Goal: Transaction & Acquisition: Purchase product/service

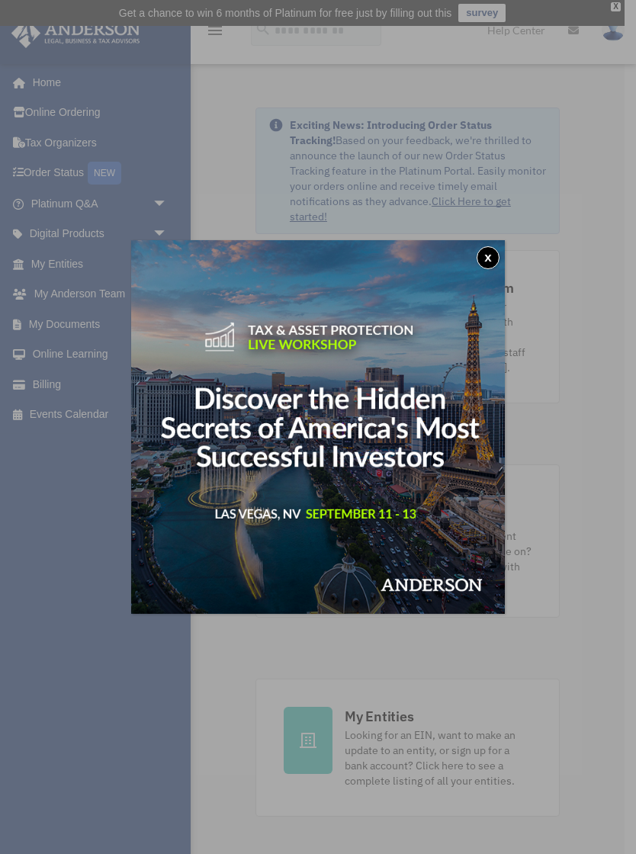
click at [492, 251] on button "x" at bounding box center [488, 257] width 23 height 23
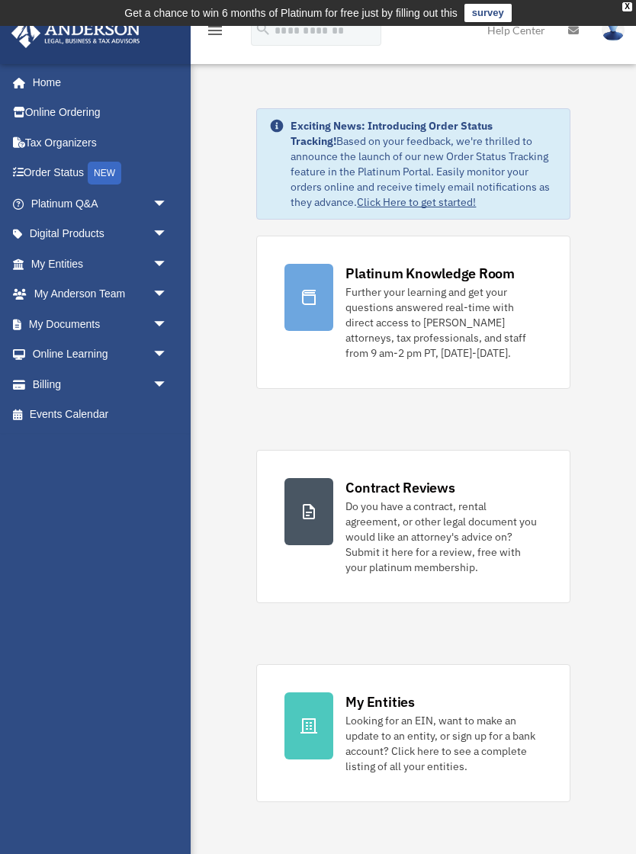
click at [171, 372] on span "arrow_drop_down" at bounding box center [168, 384] width 31 height 31
click at [105, 409] on link "$ Open Invoices" at bounding box center [105, 415] width 169 height 31
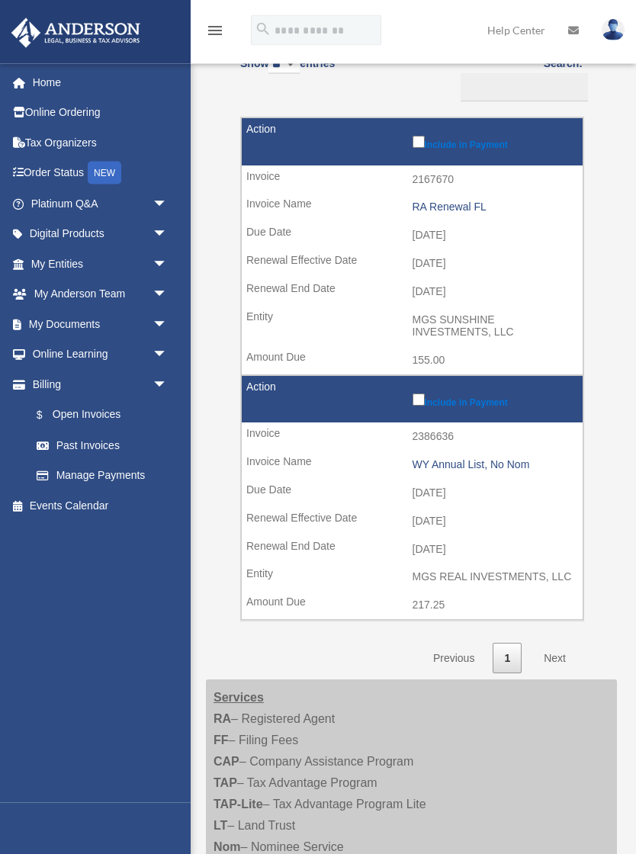
scroll to position [199, 0]
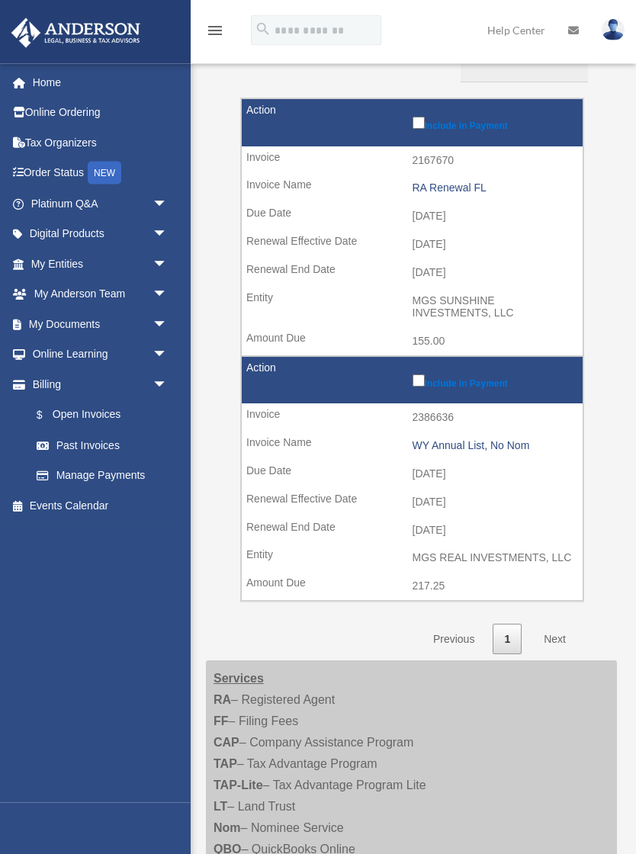
click at [565, 625] on link "Next" at bounding box center [554, 640] width 45 height 31
click at [560, 625] on link "Next" at bounding box center [554, 640] width 45 height 31
click at [570, 630] on link "Next" at bounding box center [554, 640] width 45 height 31
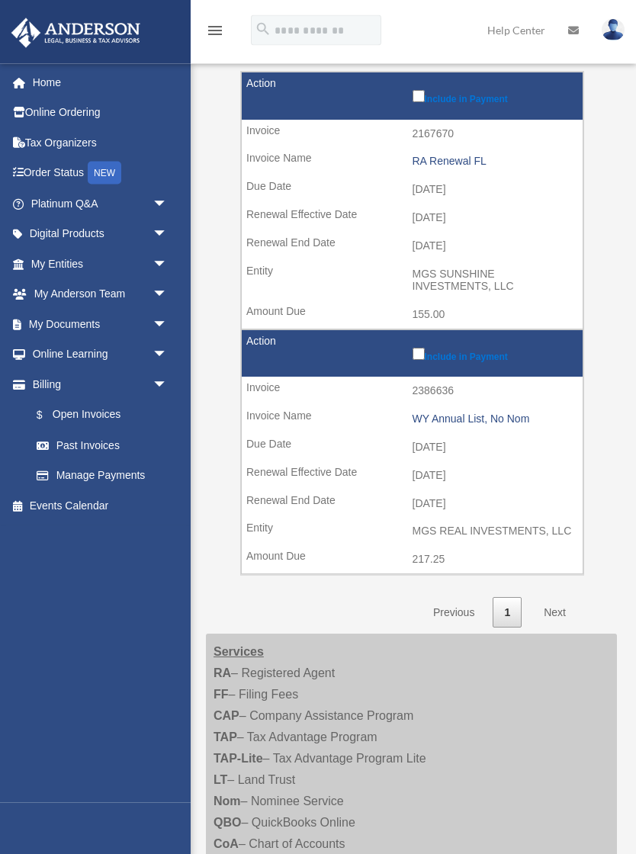
scroll to position [195, 0]
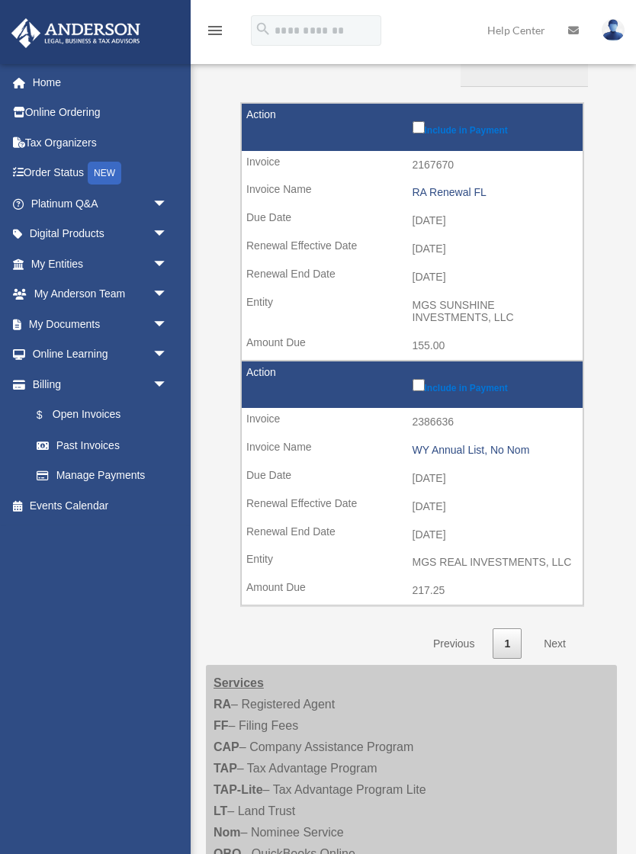
click at [442, 224] on td "2025-09-10" at bounding box center [412, 221] width 341 height 29
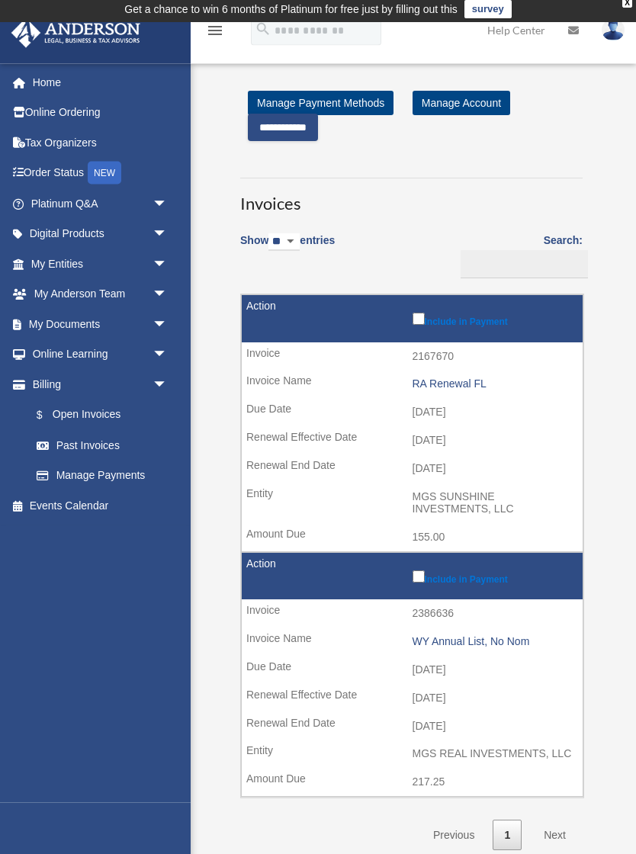
scroll to position [0, 0]
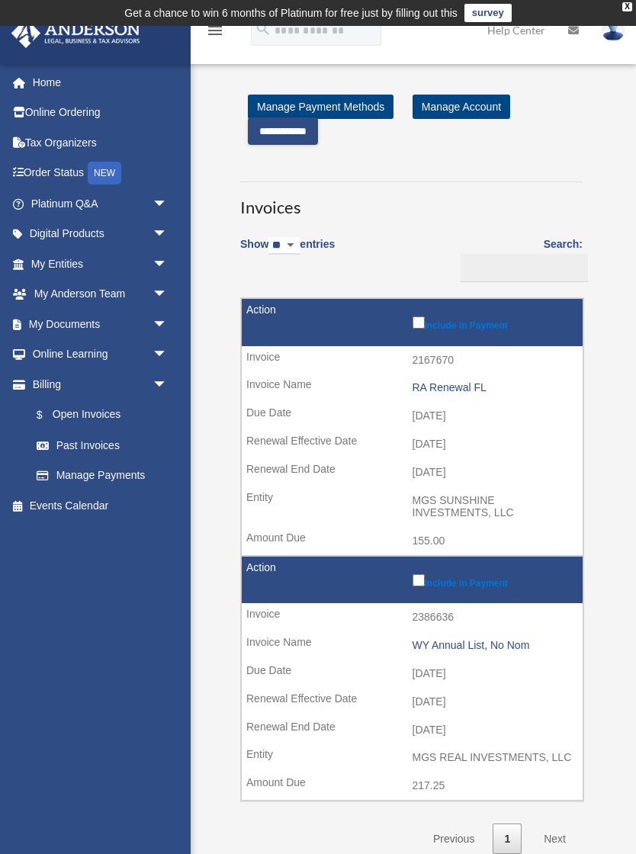
click at [301, 130] on input "**********" at bounding box center [283, 130] width 70 height 27
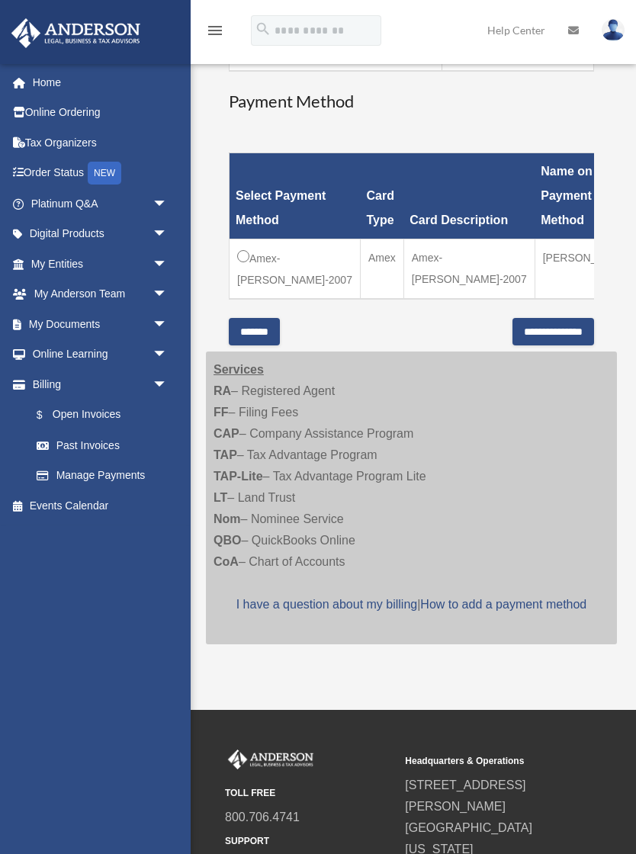
scroll to position [404, 0]
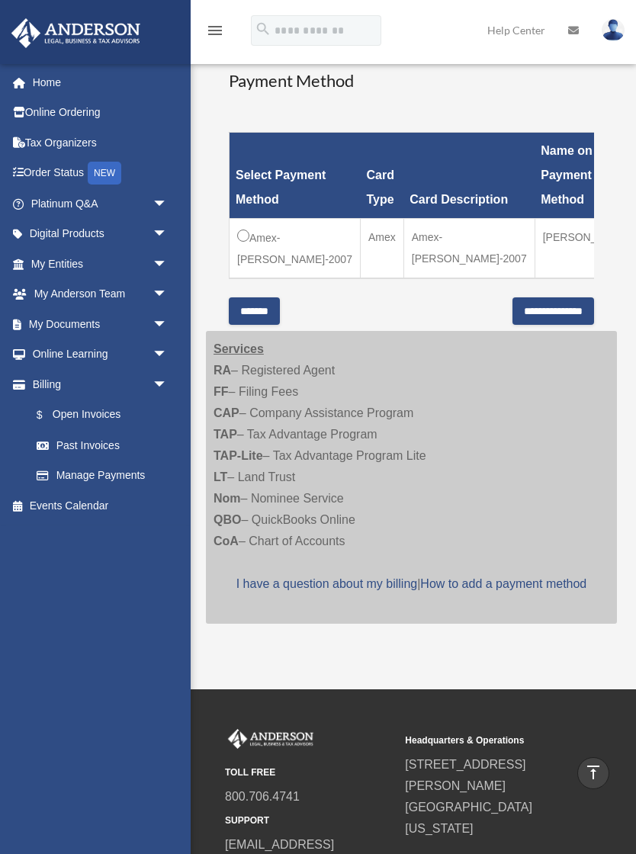
click at [540, 325] on input "**********" at bounding box center [554, 311] width 82 height 27
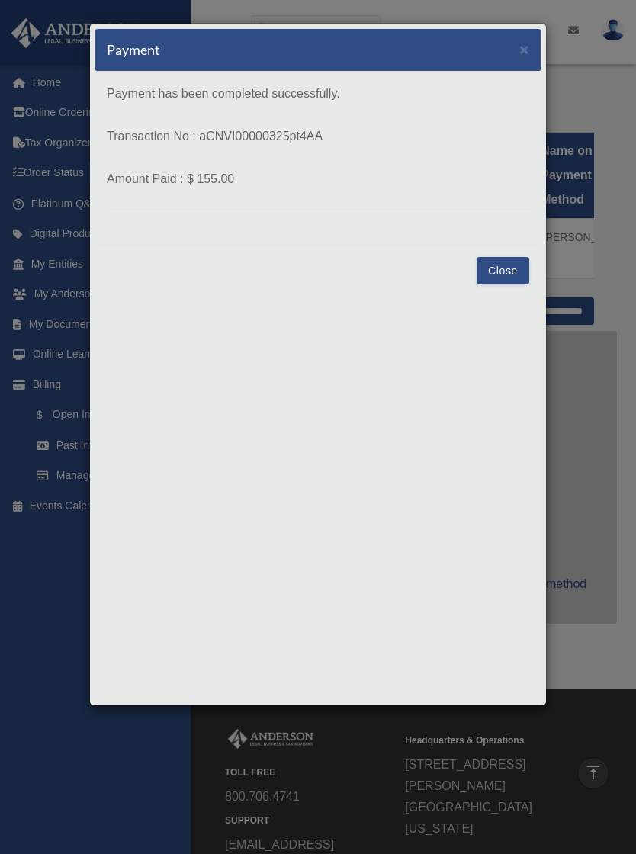
click at [510, 270] on button "Close" at bounding box center [503, 270] width 53 height 27
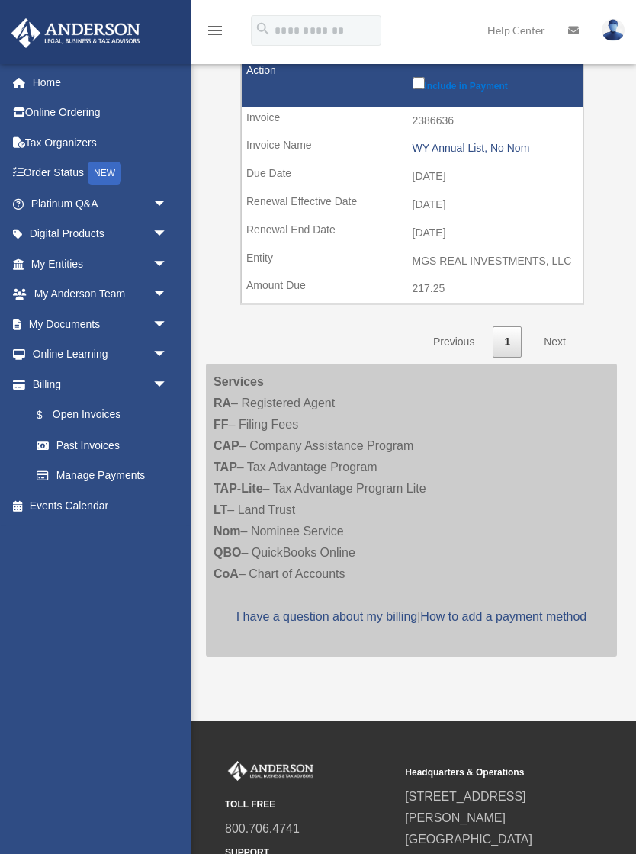
scroll to position [229, 0]
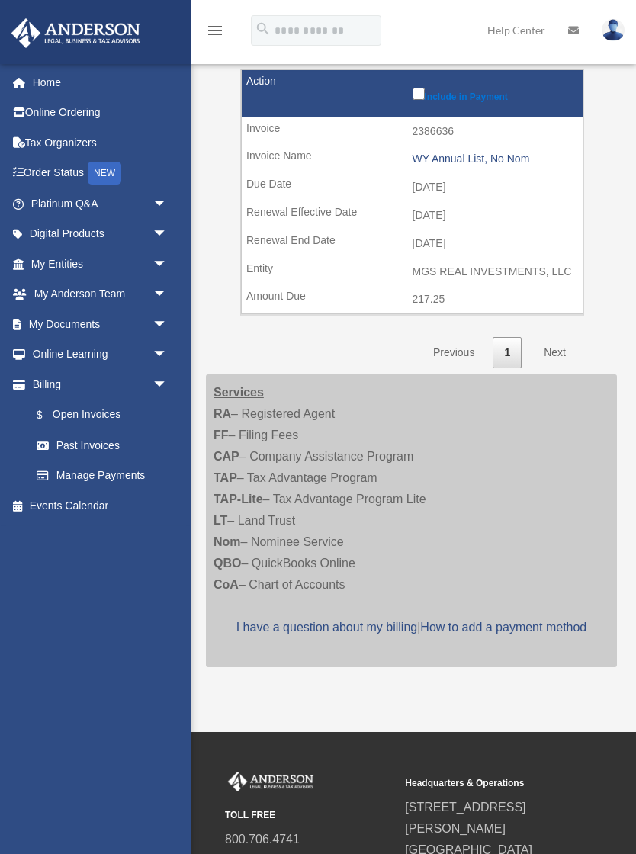
click at [109, 441] on link "Past Invoices" at bounding box center [102, 445] width 162 height 31
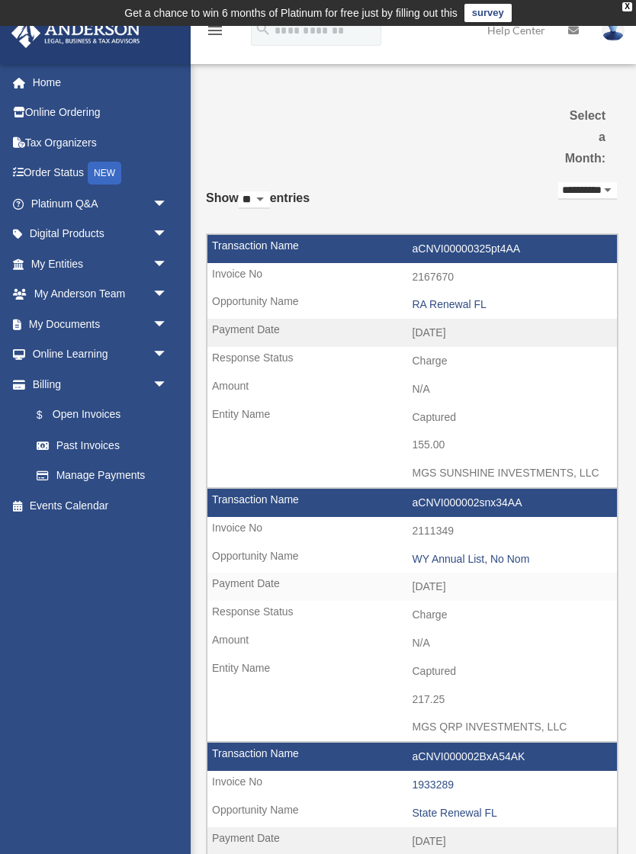
click at [580, 32] on link at bounding box center [574, 30] width 34 height 60
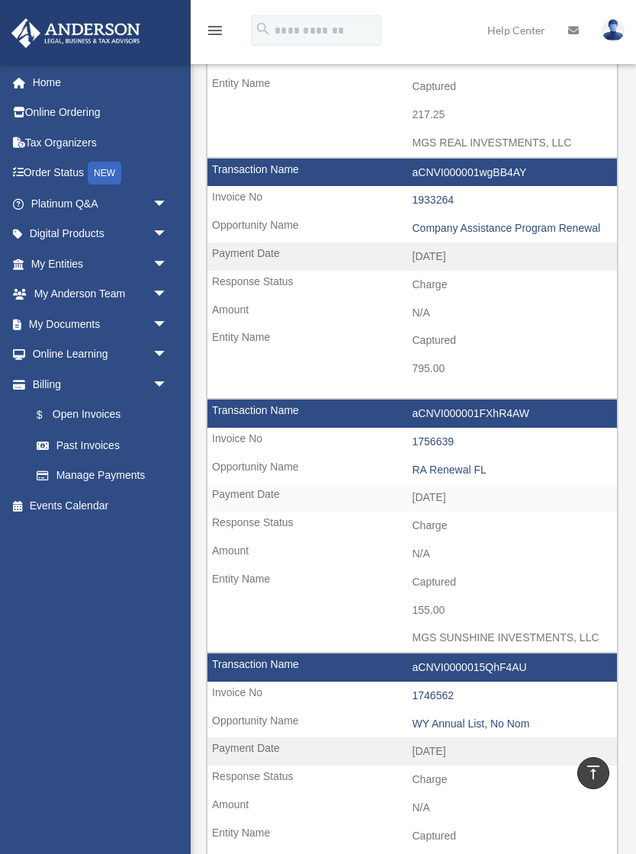
scroll to position [1092, 0]
